Goal: Check status: Check status

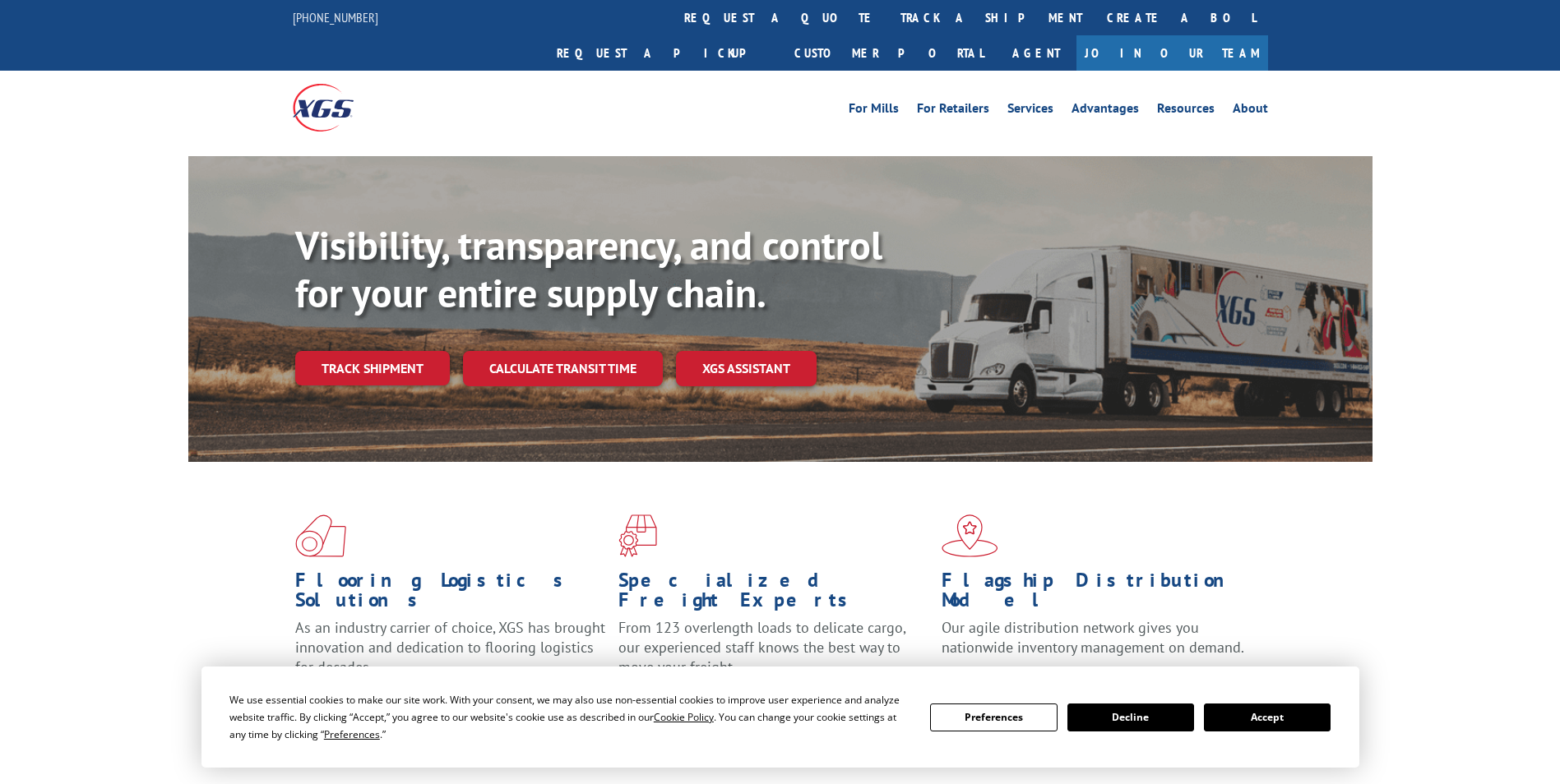
drag, startPoint x: 732, startPoint y: 4, endPoint x: 734, endPoint y: 12, distance: 8.2
click at [888, 4] on link "track a shipment" at bounding box center [992, 17] width 207 height 35
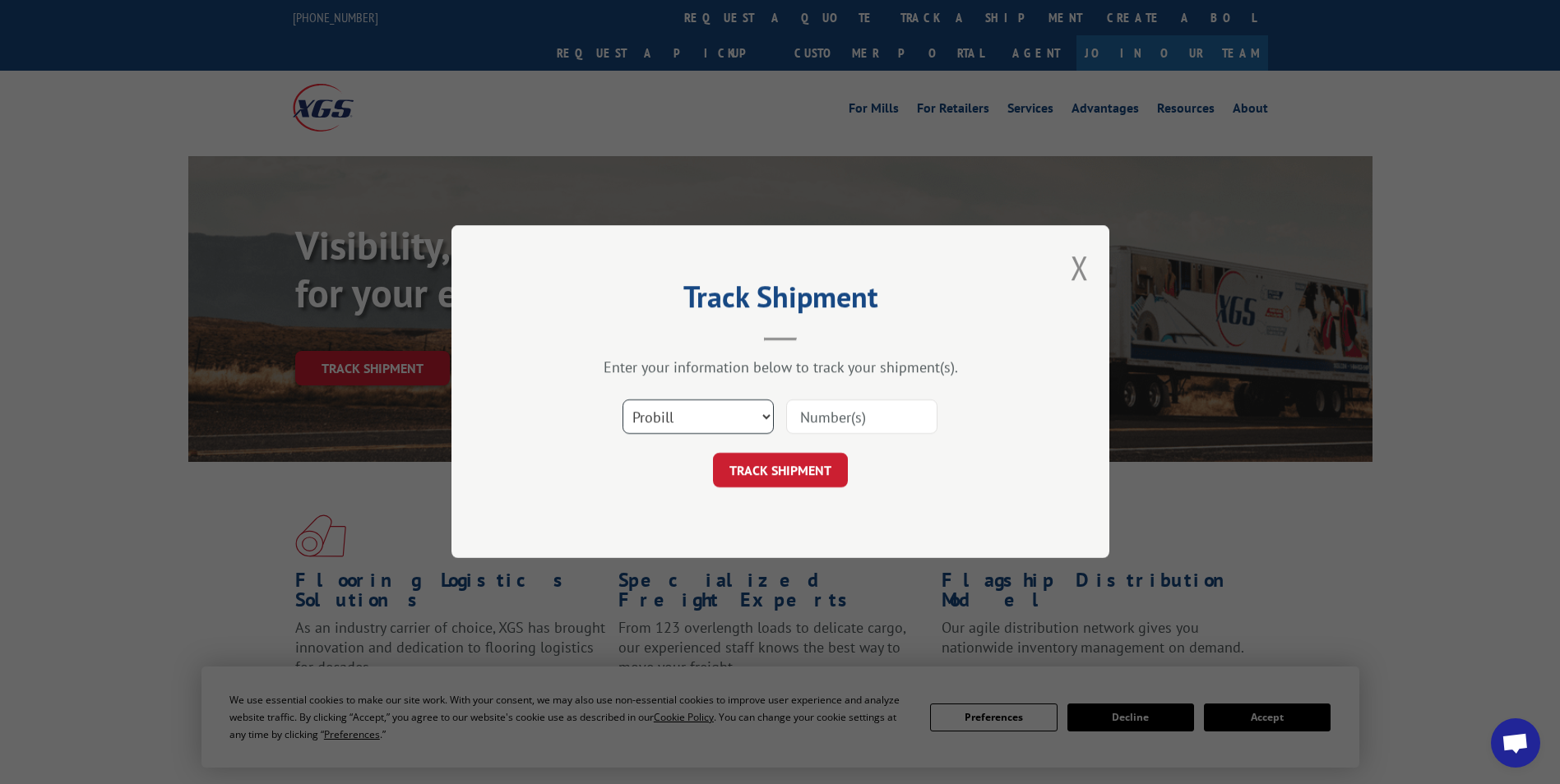
click at [682, 422] on select "Select category... Probill BOL PO" at bounding box center [698, 417] width 152 height 34
select select "bol"
click at [622, 400] on select "Select category... Probill BOL PO" at bounding box center [698, 417] width 152 height 34
click at [826, 420] on input at bounding box center [862, 417] width 152 height 34
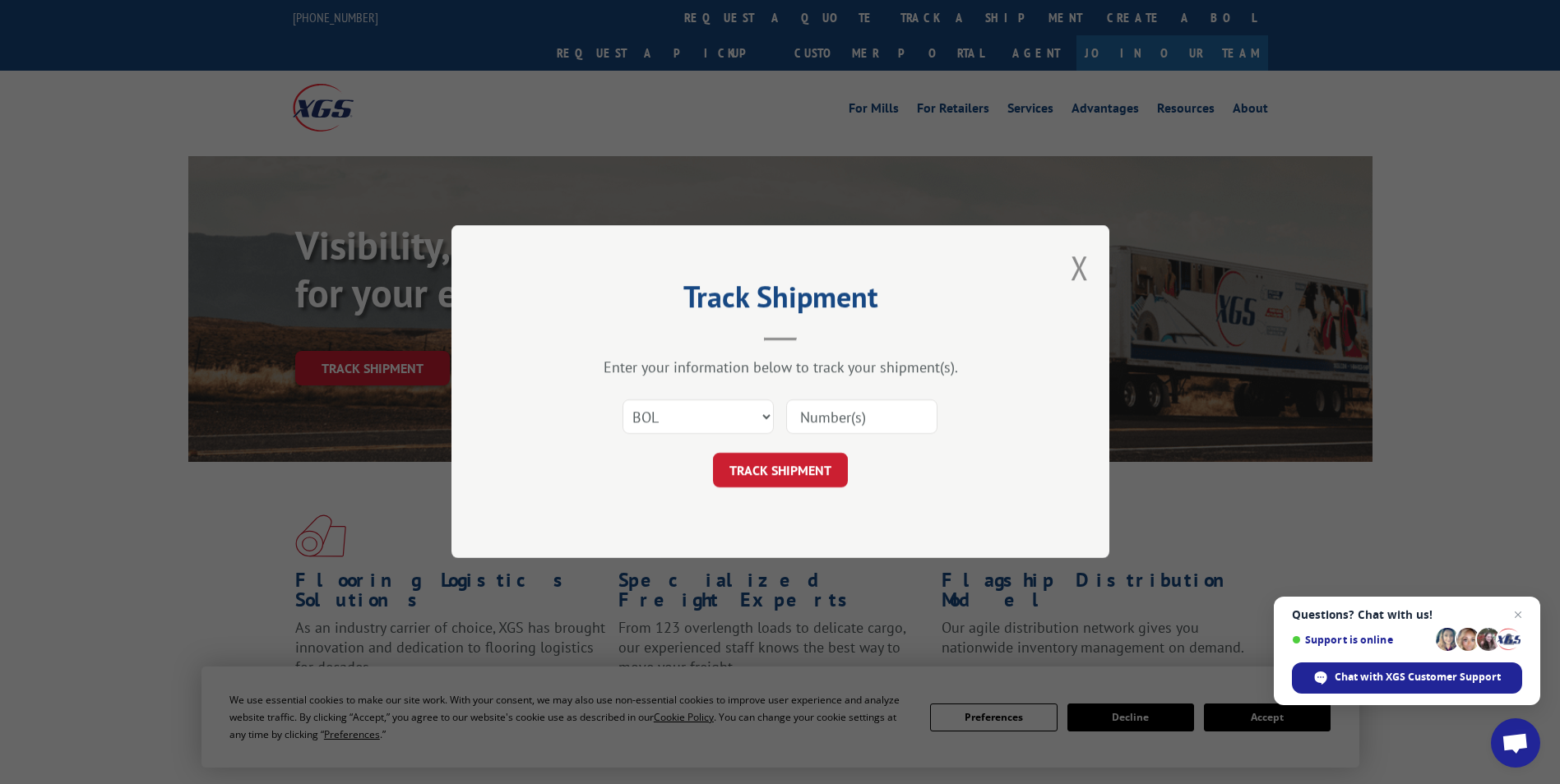
paste input "451996"
type input "451996"
click at [802, 457] on button "TRACK SHIPMENT" at bounding box center [780, 471] width 135 height 34
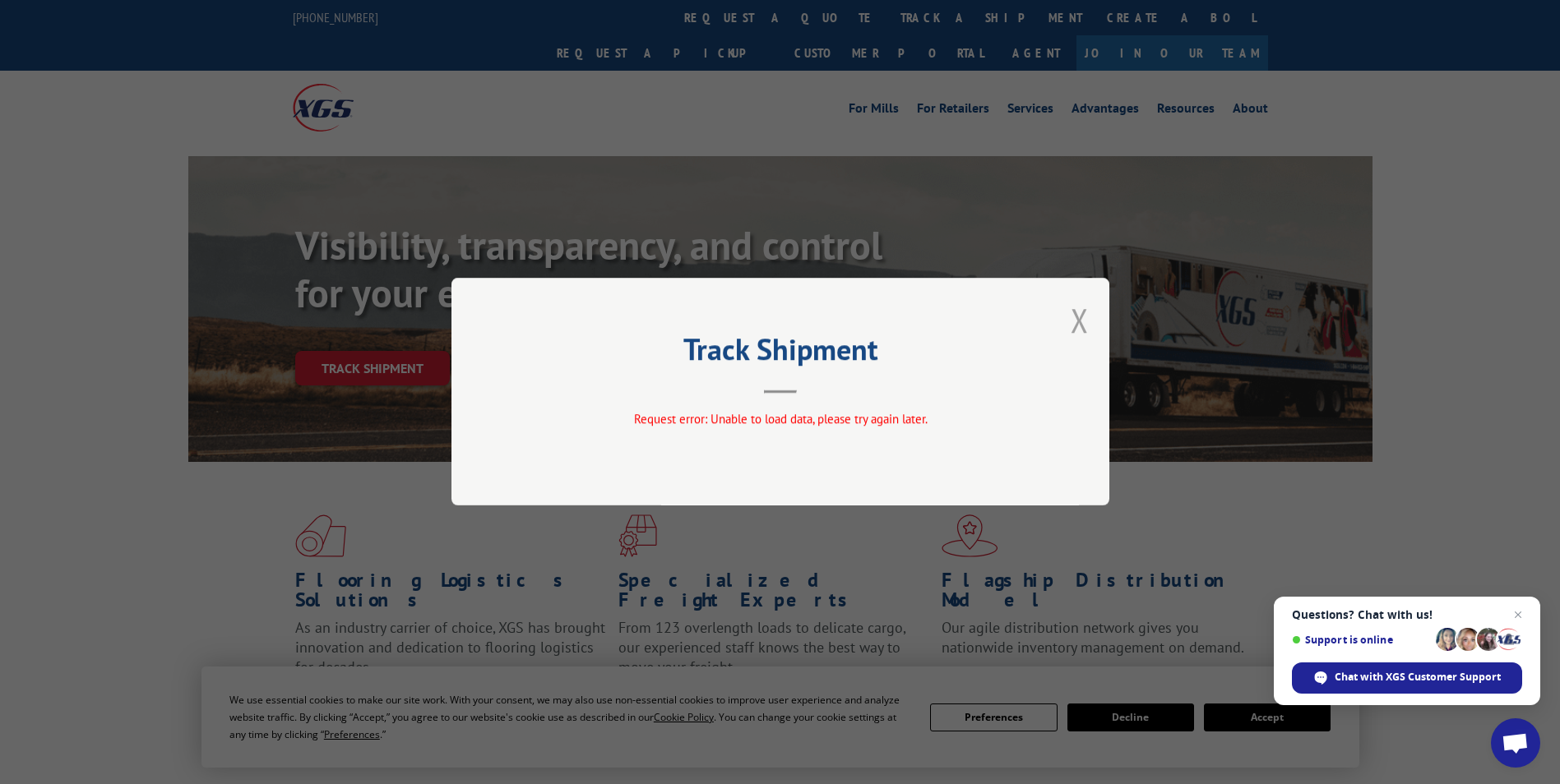
click at [1078, 322] on button "Close modal" at bounding box center [1080, 320] width 18 height 43
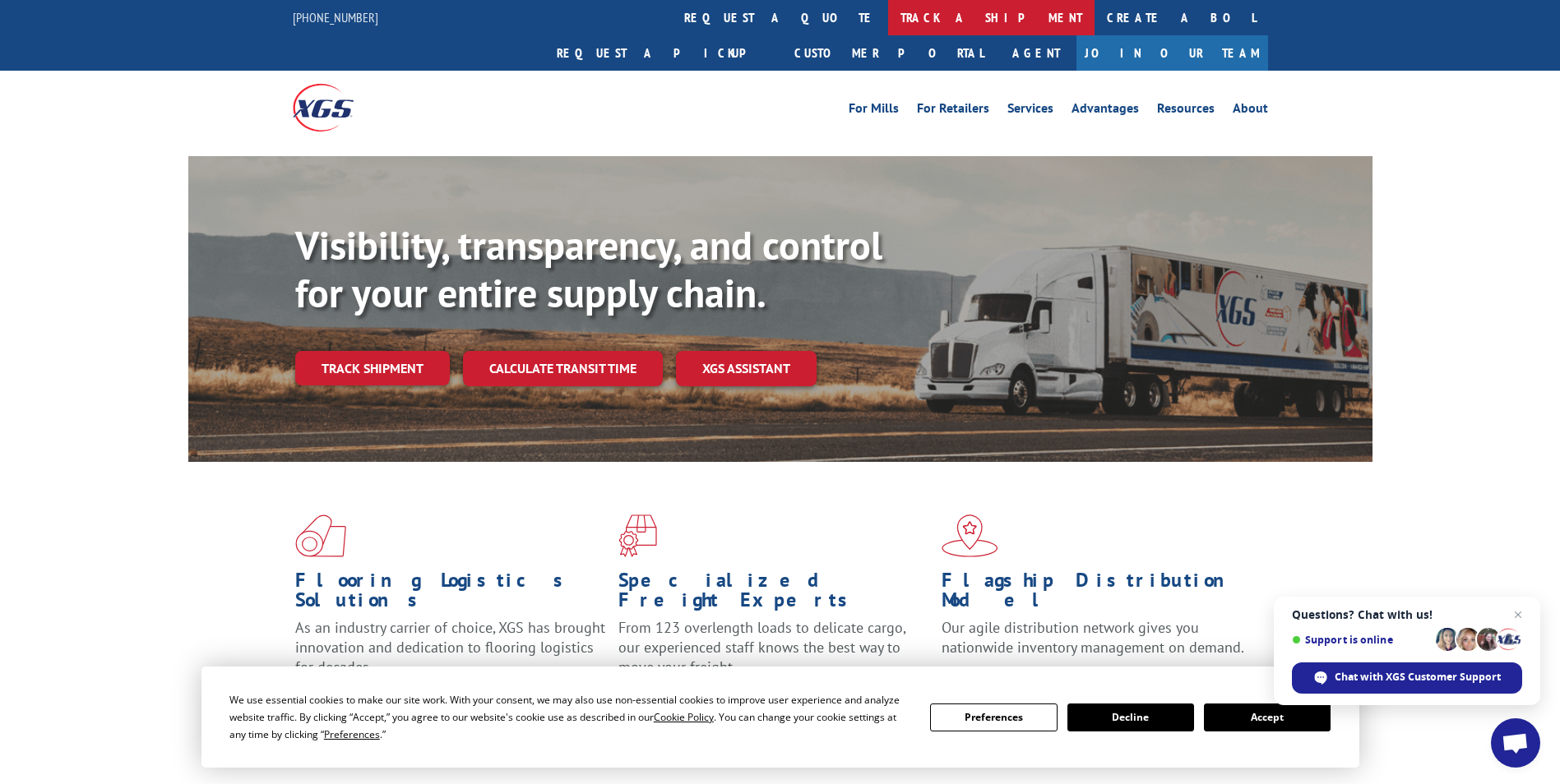
click at [888, 12] on link "track a shipment" at bounding box center [992, 17] width 207 height 35
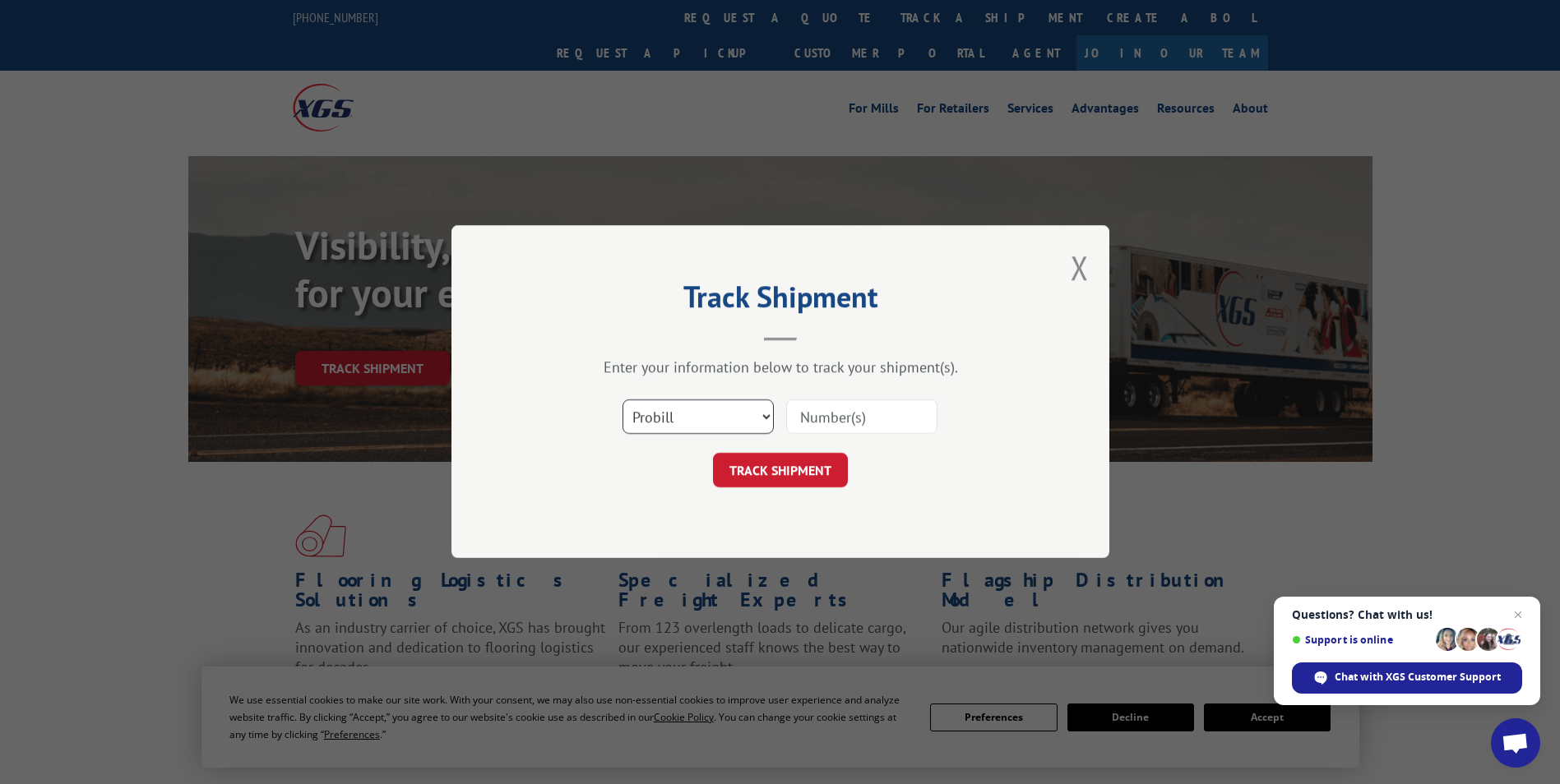
click at [688, 414] on select "Select category... Probill BOL PO" at bounding box center [698, 417] width 152 height 34
select select "po"
click at [622, 400] on select "Select category... Probill BOL PO" at bounding box center [698, 417] width 152 height 34
click at [818, 422] on input at bounding box center [862, 417] width 152 height 34
click at [822, 415] on input at bounding box center [862, 417] width 152 height 34
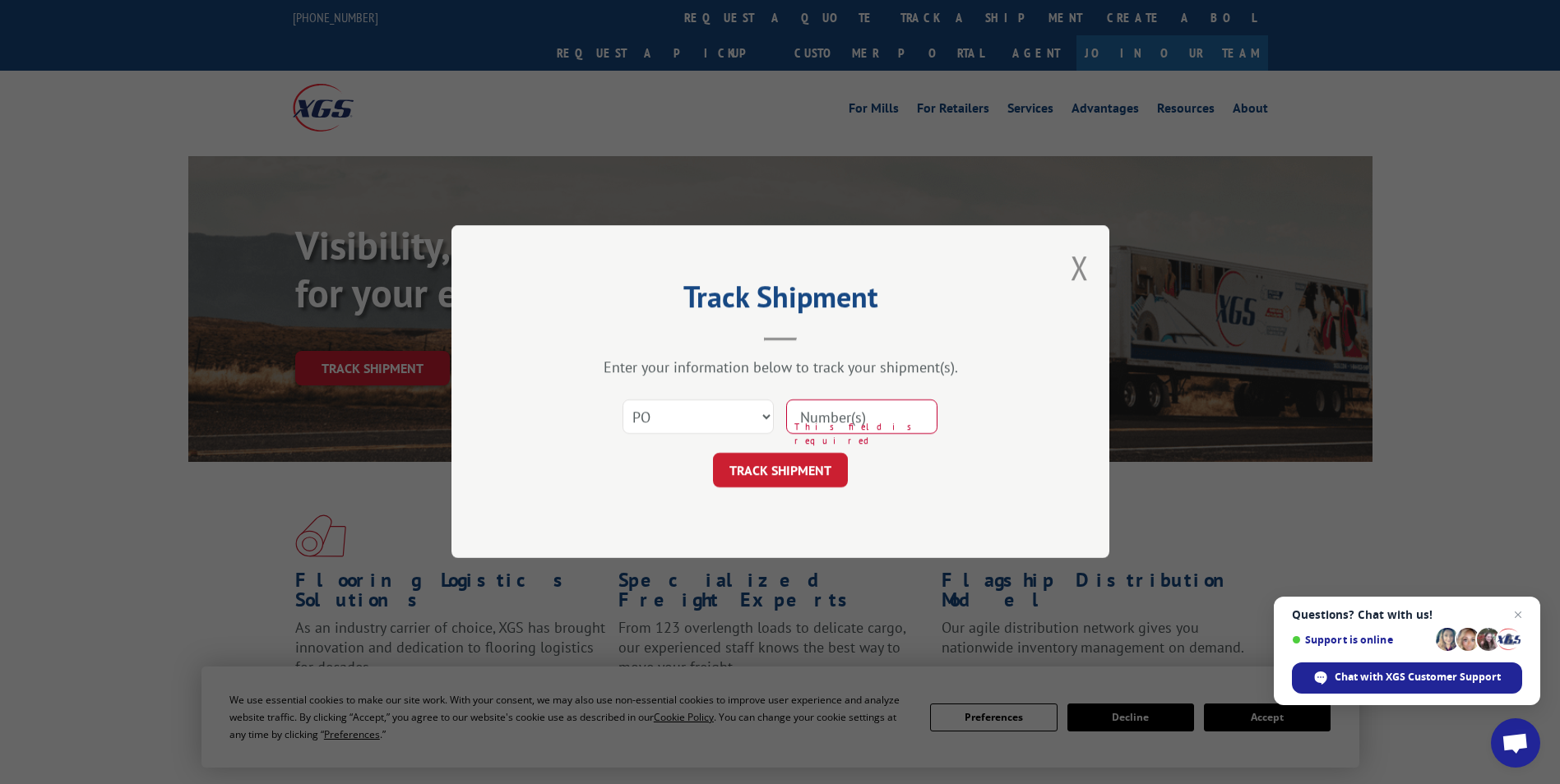
paste input "56545131"
type input "56545131"
click at [790, 465] on button "TRACK SHIPMENT" at bounding box center [780, 471] width 135 height 34
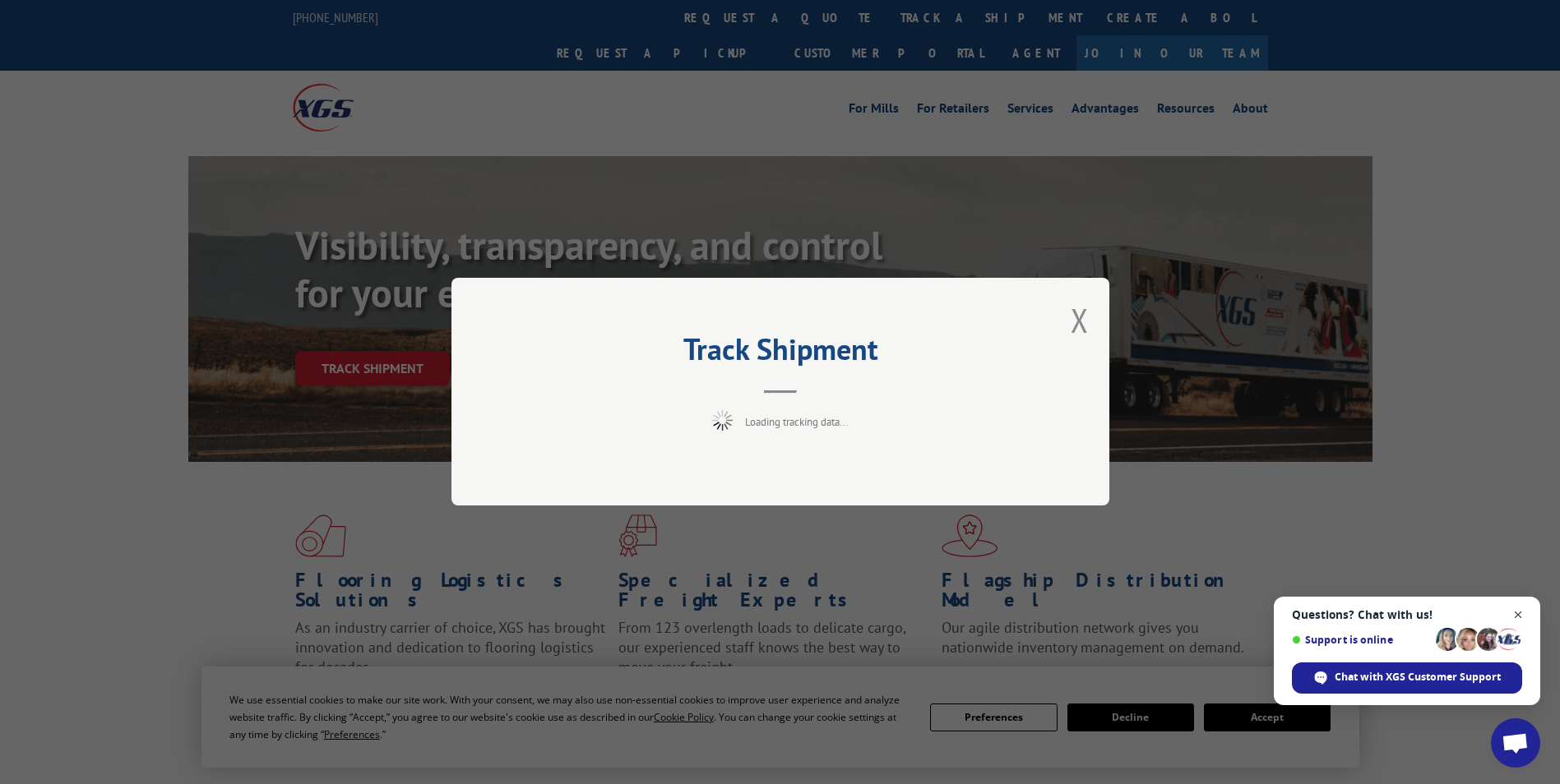
click at [1517, 608] on span "Close chat" at bounding box center [1518, 615] width 21 height 21
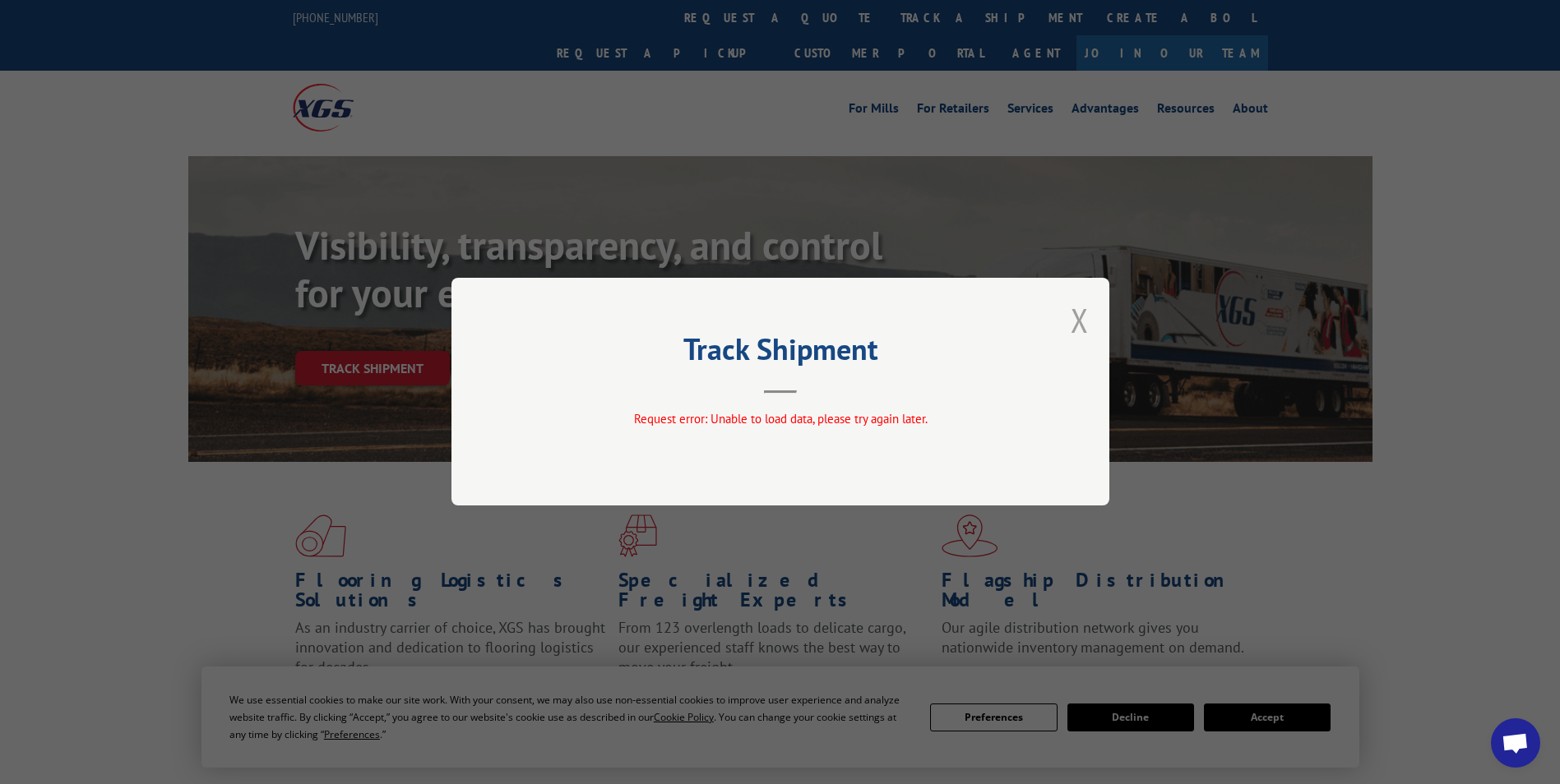
click at [1073, 315] on button "Close modal" at bounding box center [1080, 320] width 18 height 43
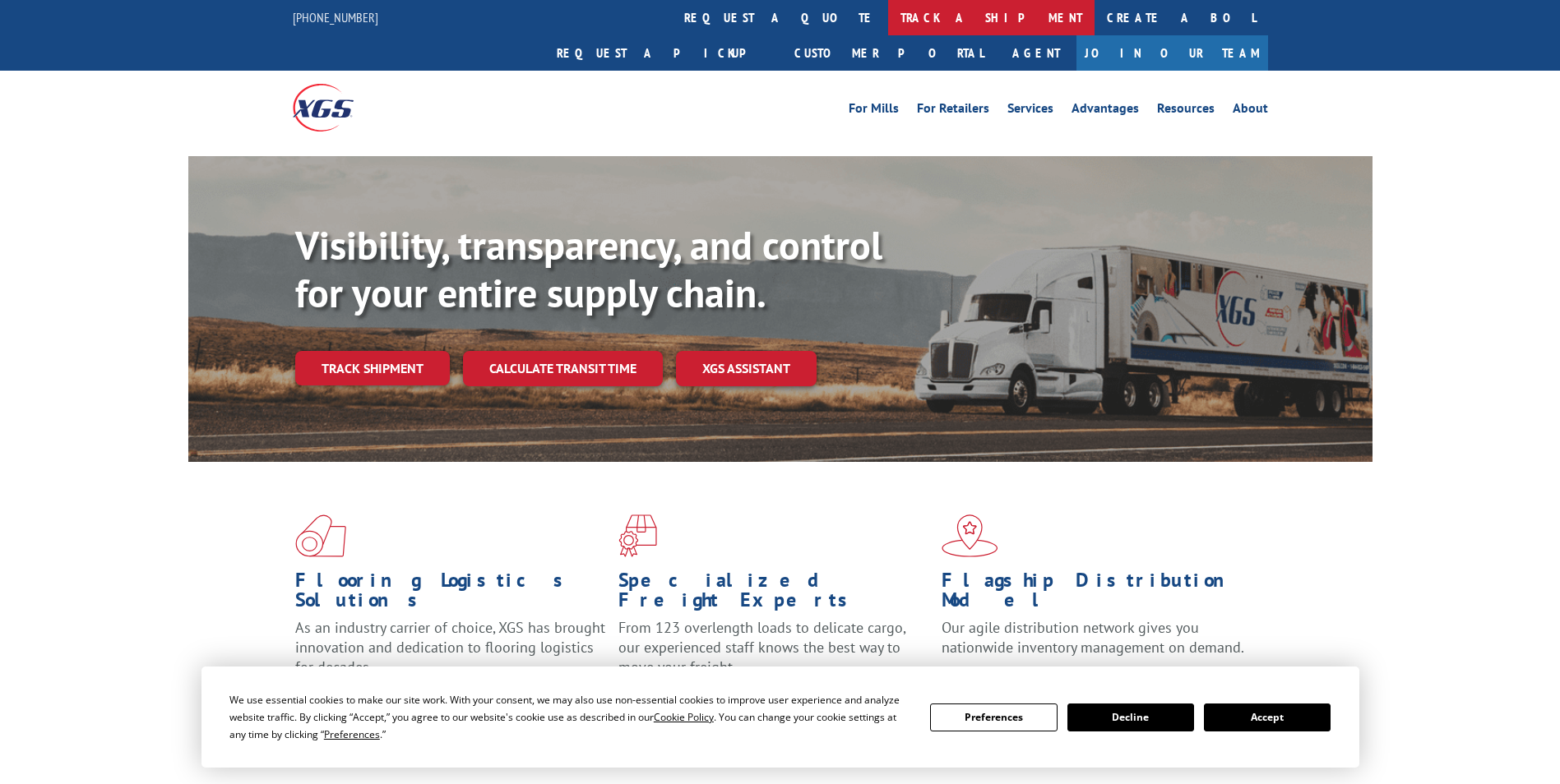
click at [888, 11] on link "track a shipment" at bounding box center [992, 17] width 207 height 35
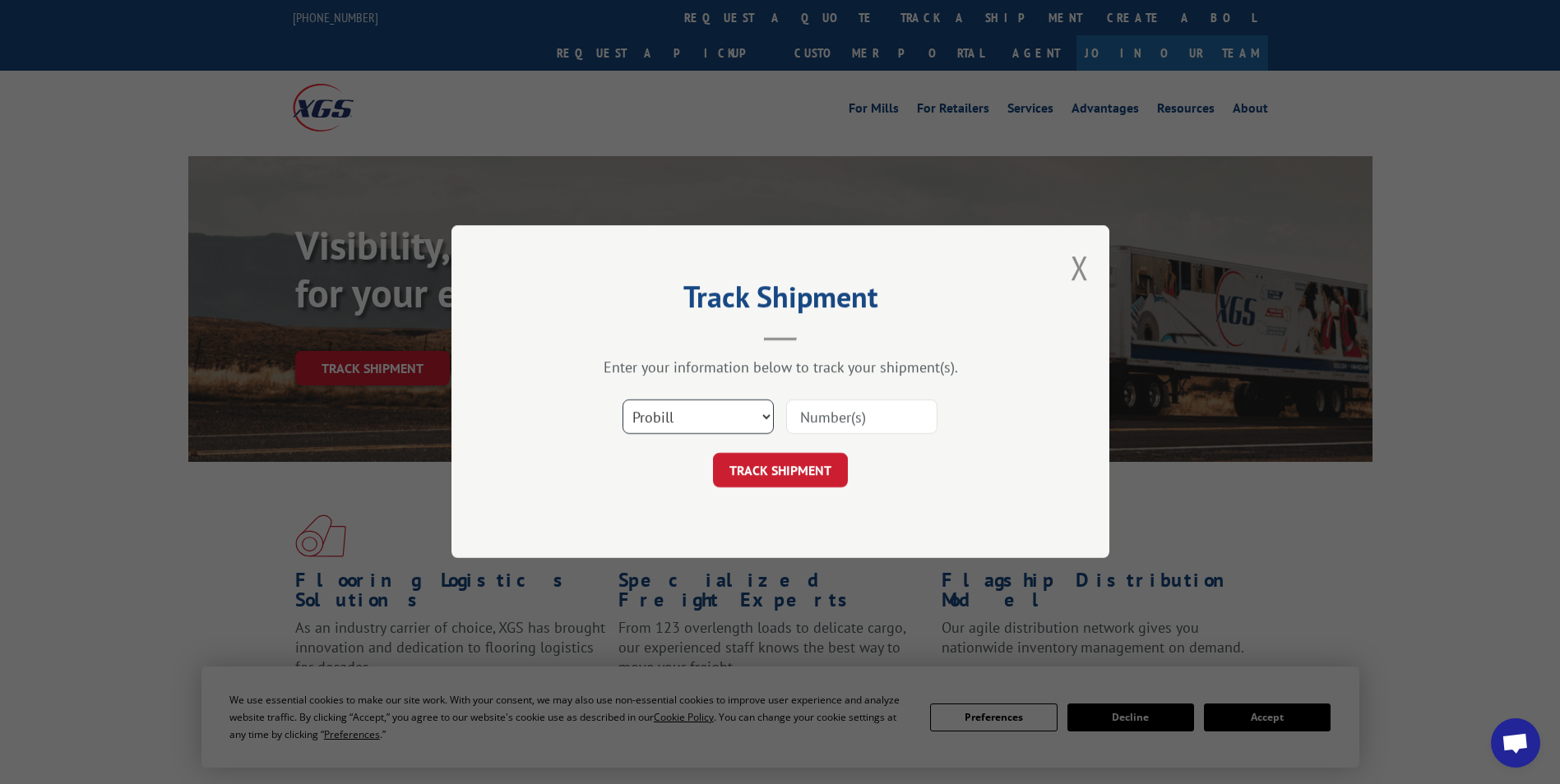
click at [676, 427] on select "Select category... Probill BOL PO" at bounding box center [698, 417] width 152 height 34
select select "po"
click at [622, 400] on select "Select category... Probill BOL PO" at bounding box center [698, 417] width 152 height 34
click at [817, 414] on input at bounding box center [862, 417] width 152 height 34
paste input "56545131"
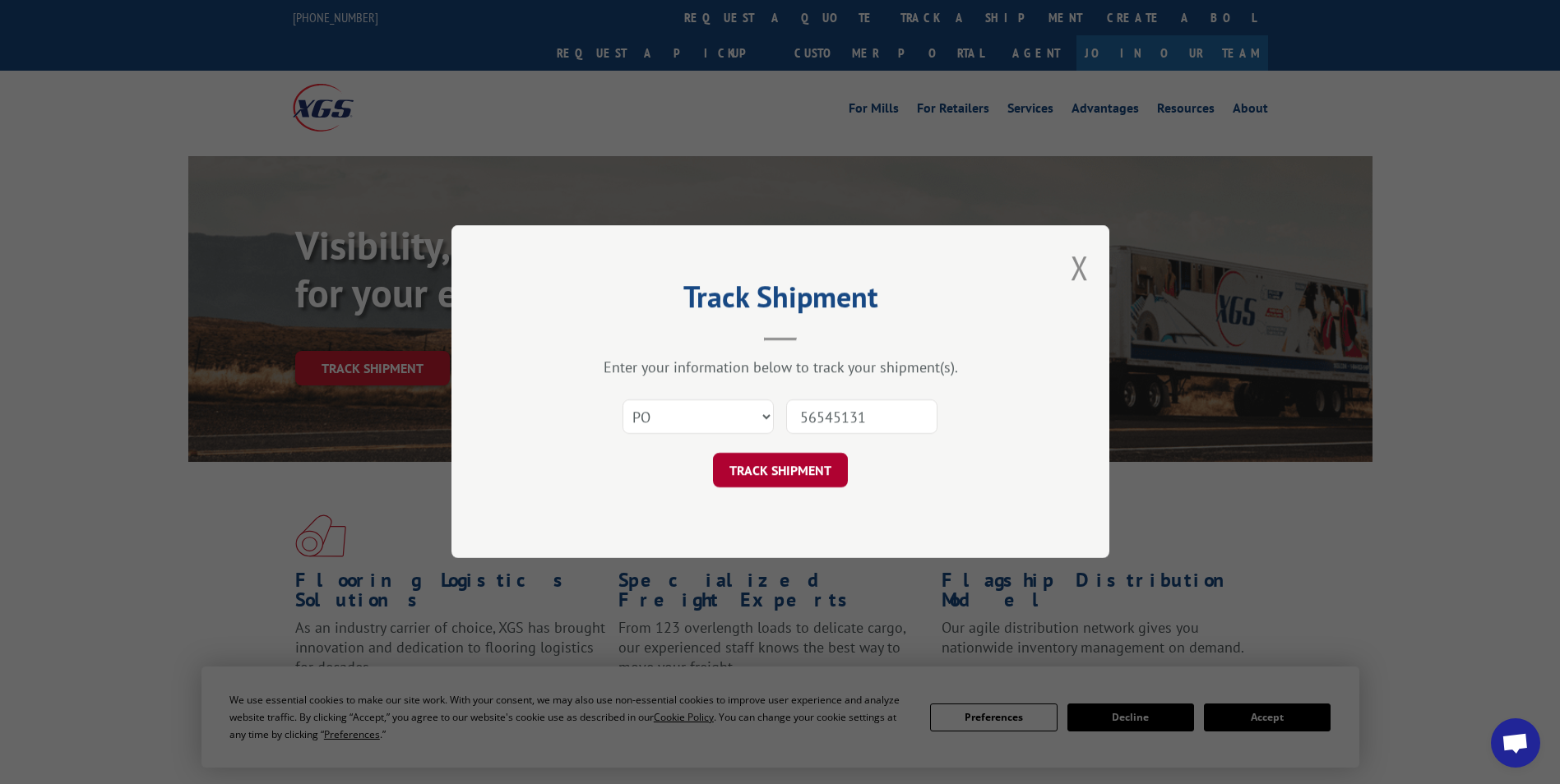
type input "56545131"
click at [786, 472] on button "TRACK SHIPMENT" at bounding box center [780, 471] width 135 height 34
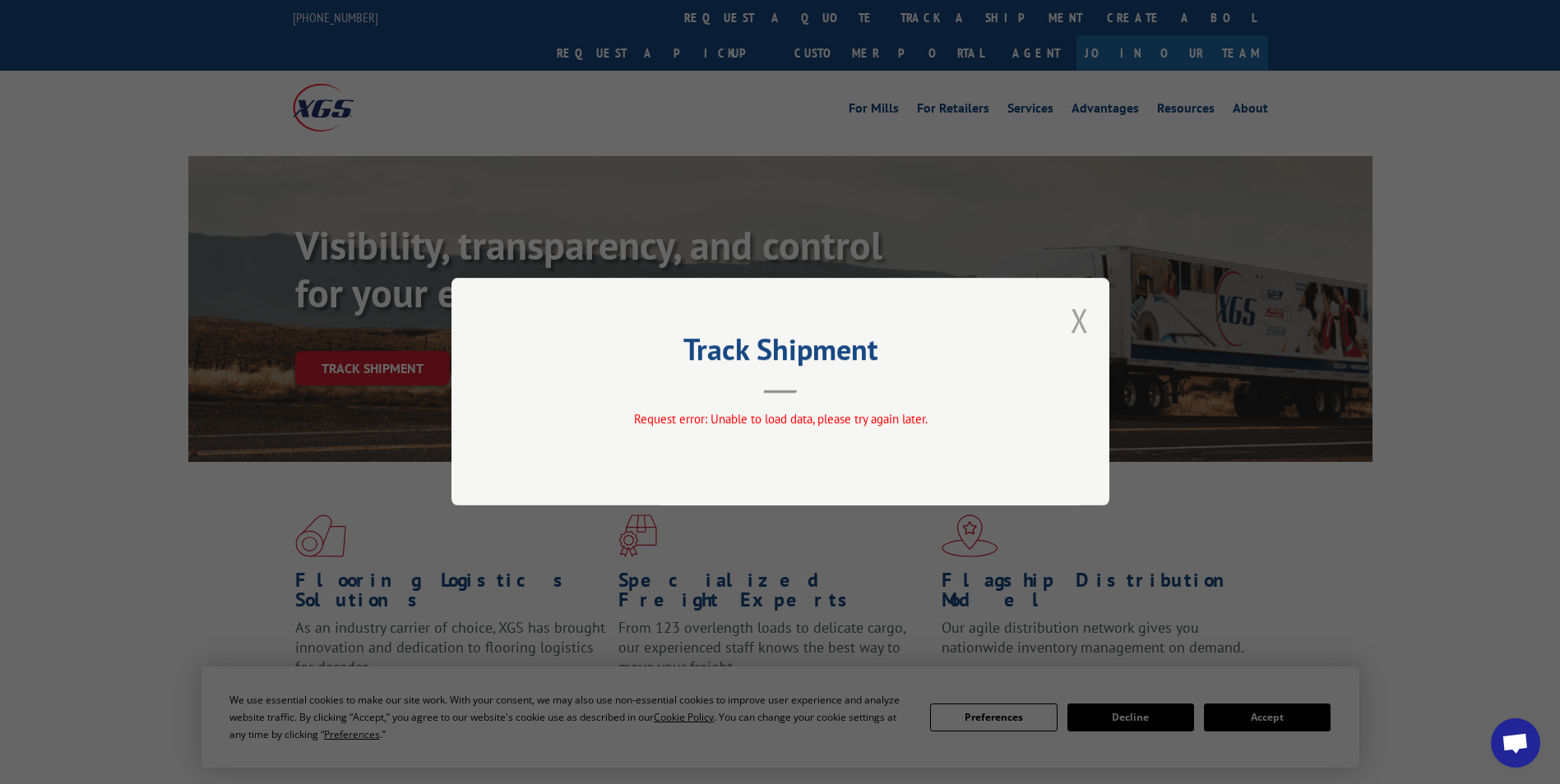
drag, startPoint x: 1078, startPoint y: 322, endPoint x: 861, endPoint y: 252, distance: 228.0
click at [1078, 322] on button "Close modal" at bounding box center [1080, 320] width 18 height 43
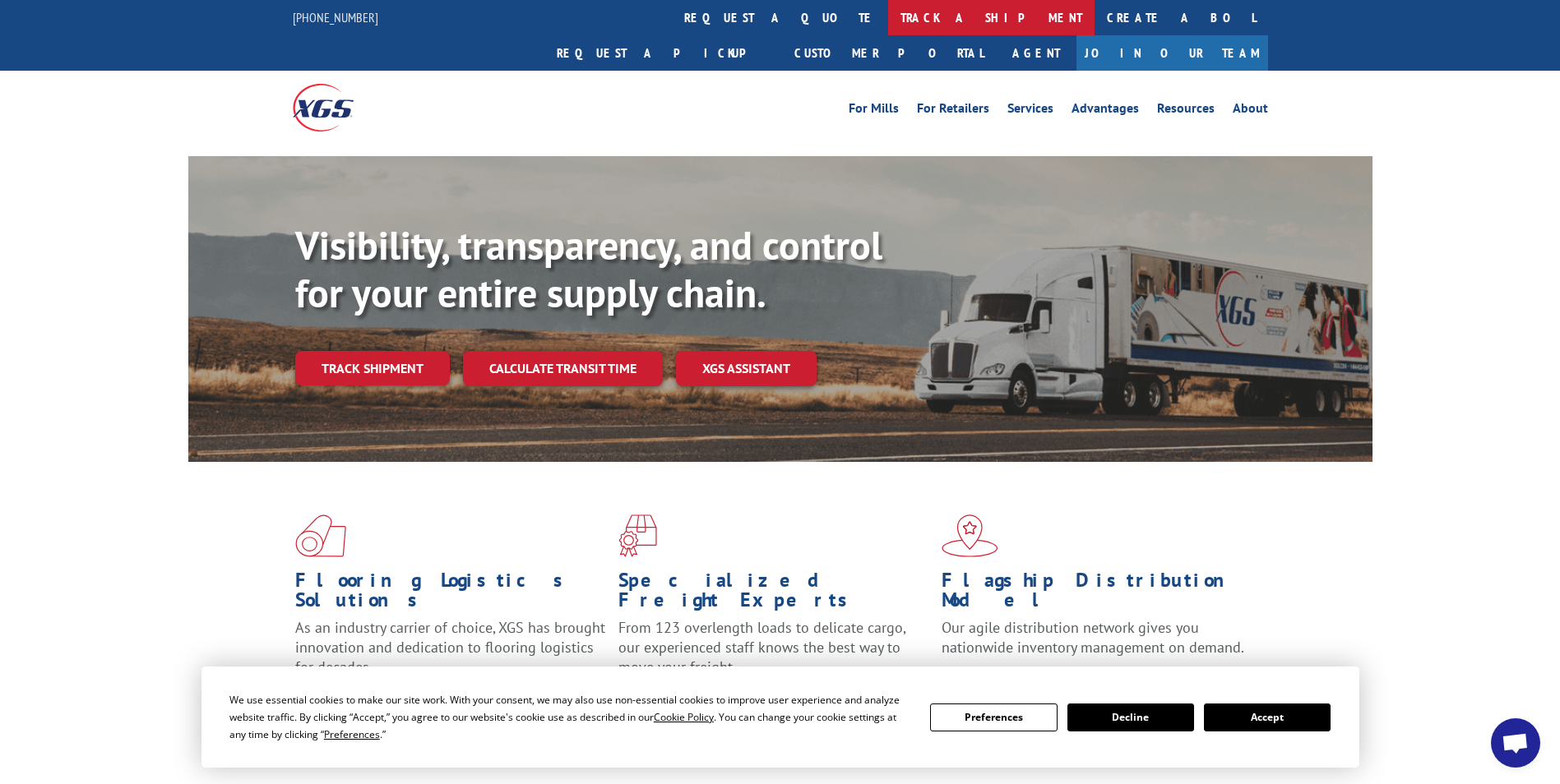
click at [888, 21] on link "track a shipment" at bounding box center [992, 17] width 207 height 35
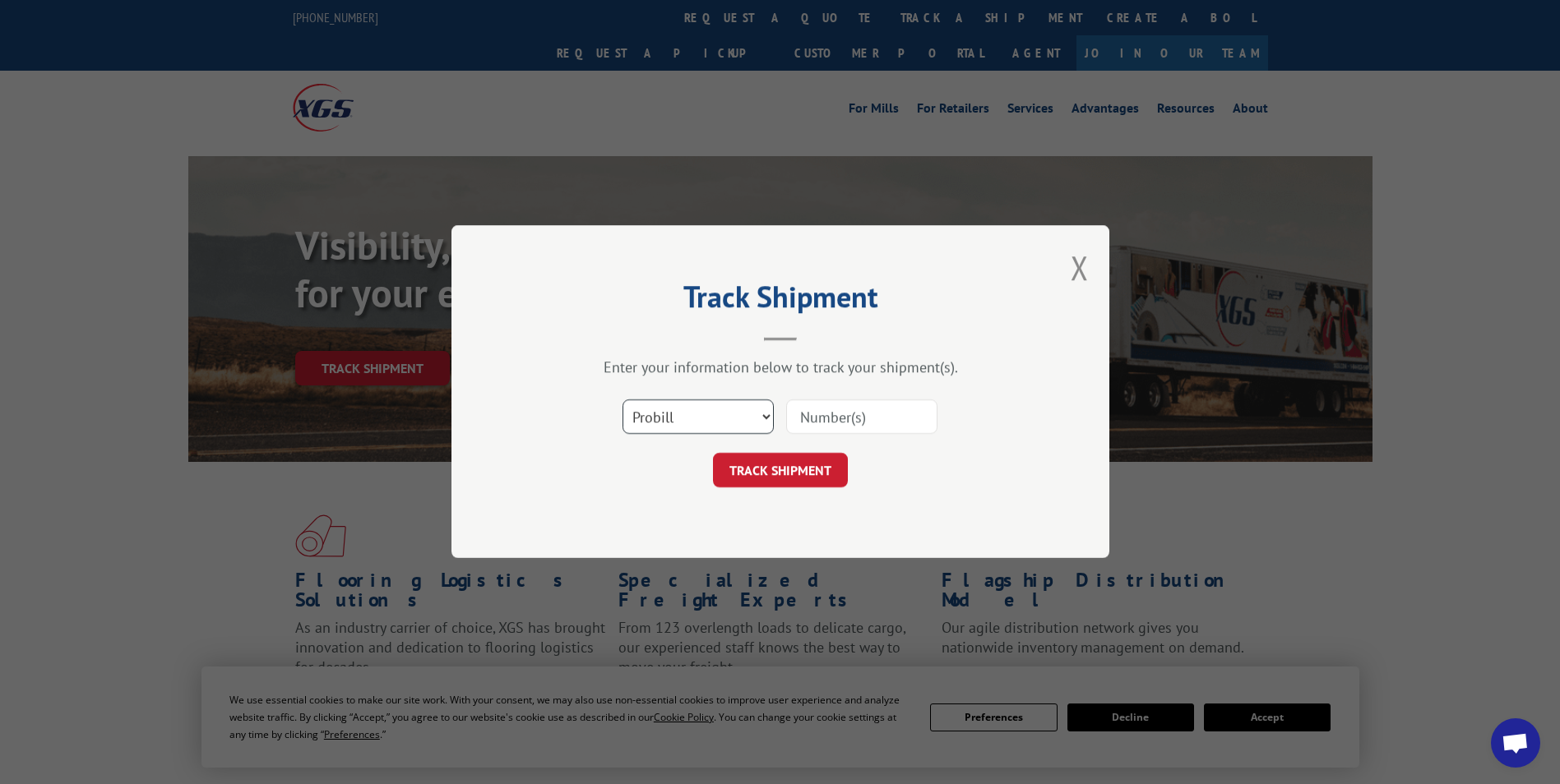
click at [688, 422] on select "Select category... Probill BOL PO" at bounding box center [698, 417] width 152 height 34
select select "bol"
click at [622, 400] on select "Select category... Probill BOL PO" at bounding box center [698, 417] width 152 height 34
click at [818, 422] on input at bounding box center [862, 417] width 152 height 34
paste input "456582"
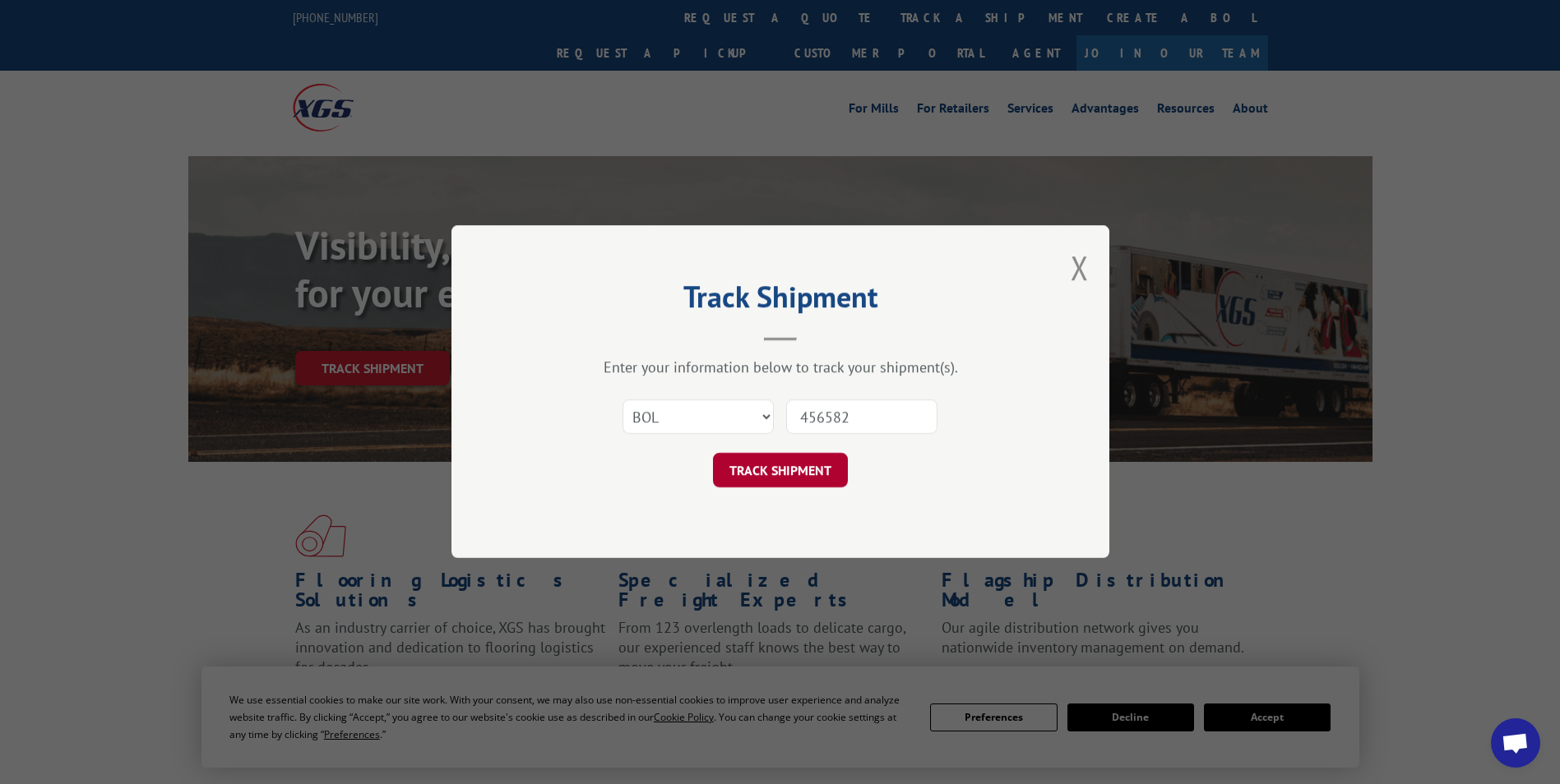
type input "456582"
drag, startPoint x: 770, startPoint y: 457, endPoint x: 768, endPoint y: 469, distance: 12.2
click at [770, 458] on button "TRACK SHIPMENT" at bounding box center [780, 471] width 135 height 34
